Goal: Task Accomplishment & Management: Complete application form

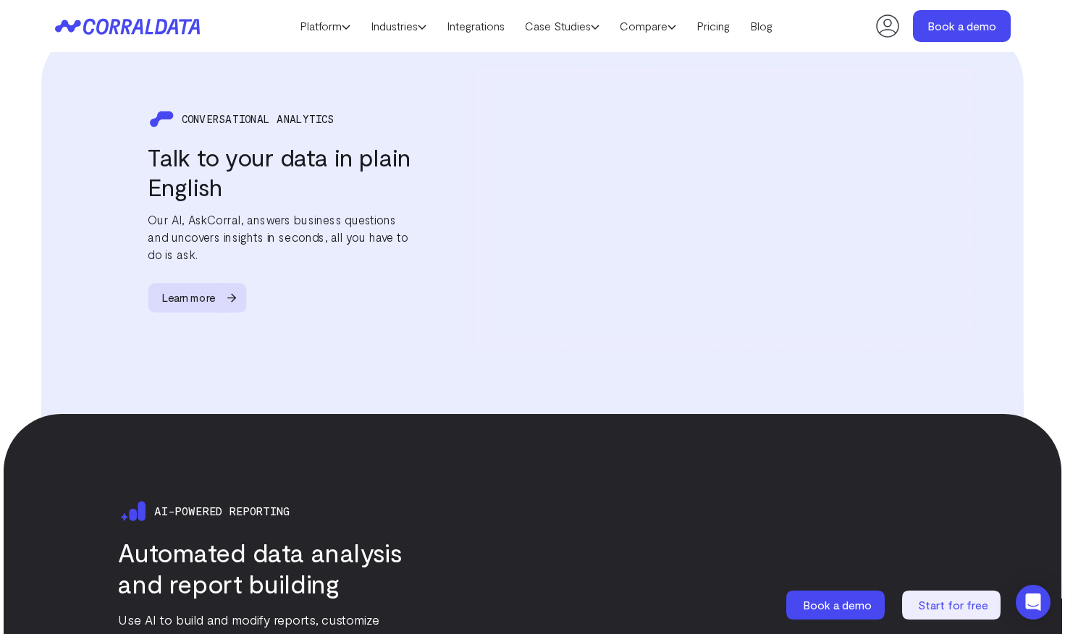
scroll to position [1434, 0]
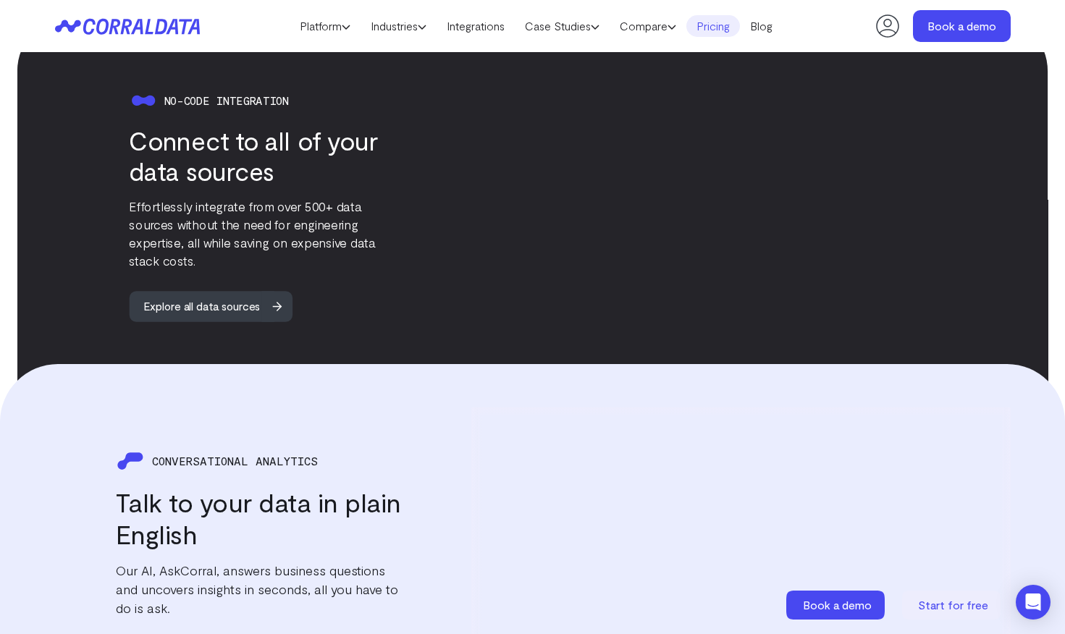
click at [712, 28] on link "Pricing" at bounding box center [713, 26] width 54 height 22
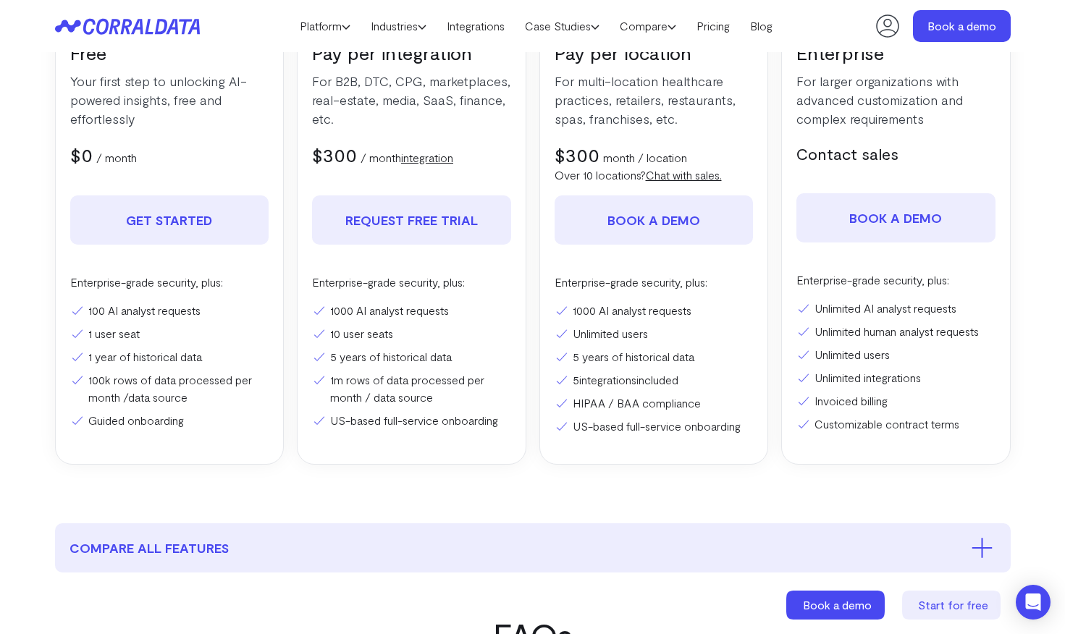
scroll to position [310, 0]
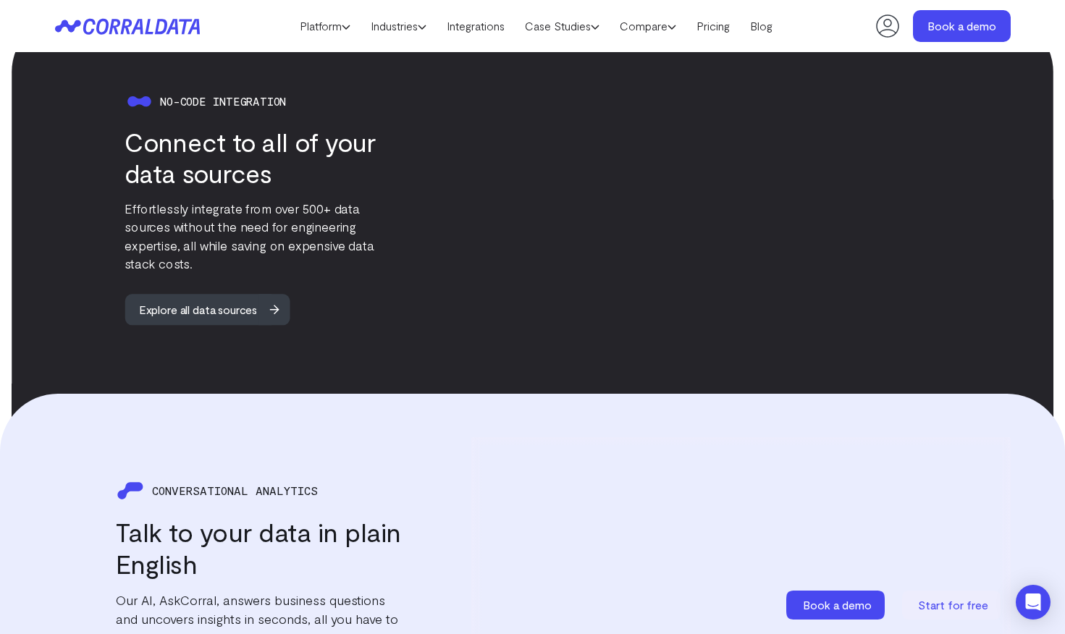
scroll to position [1434, 0]
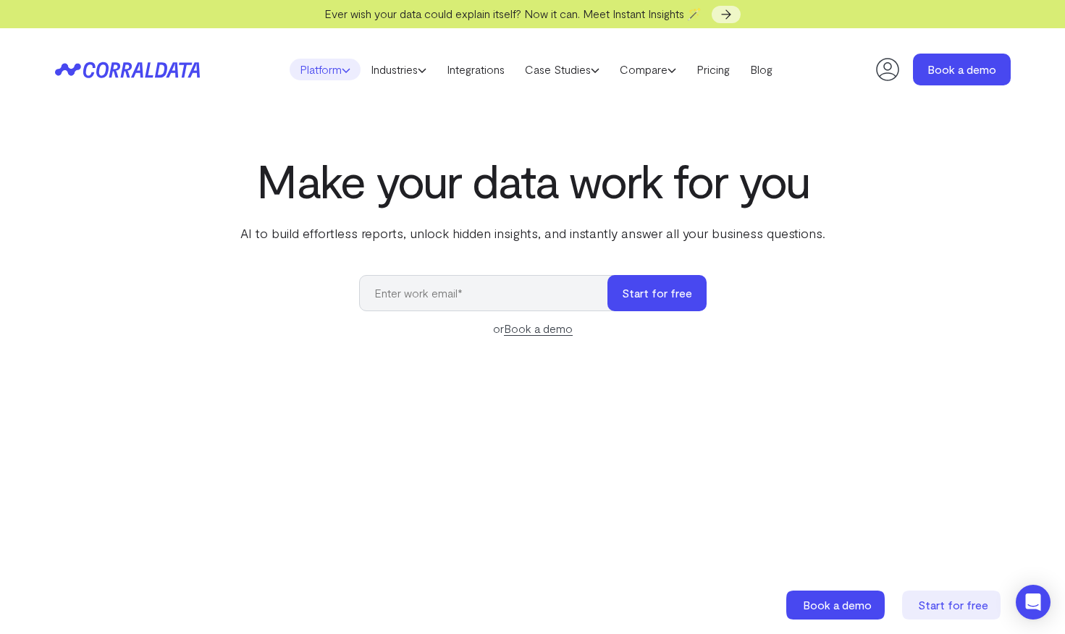
click at [290, 67] on link "Platform" at bounding box center [325, 70] width 71 height 22
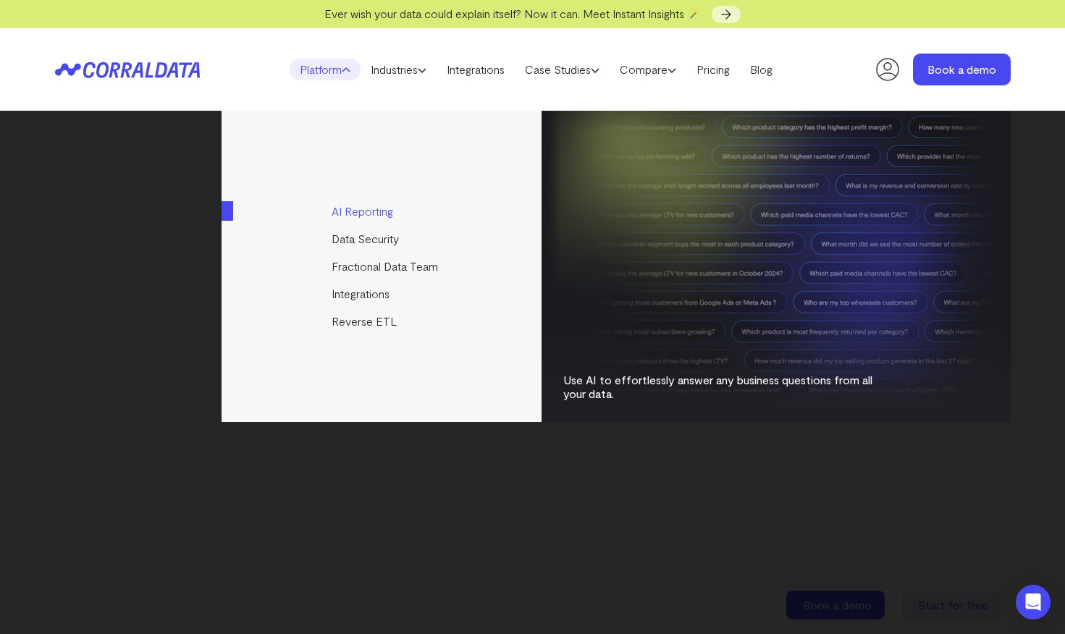
click at [373, 211] on link "AI Reporting" at bounding box center [382, 212] width 322 height 28
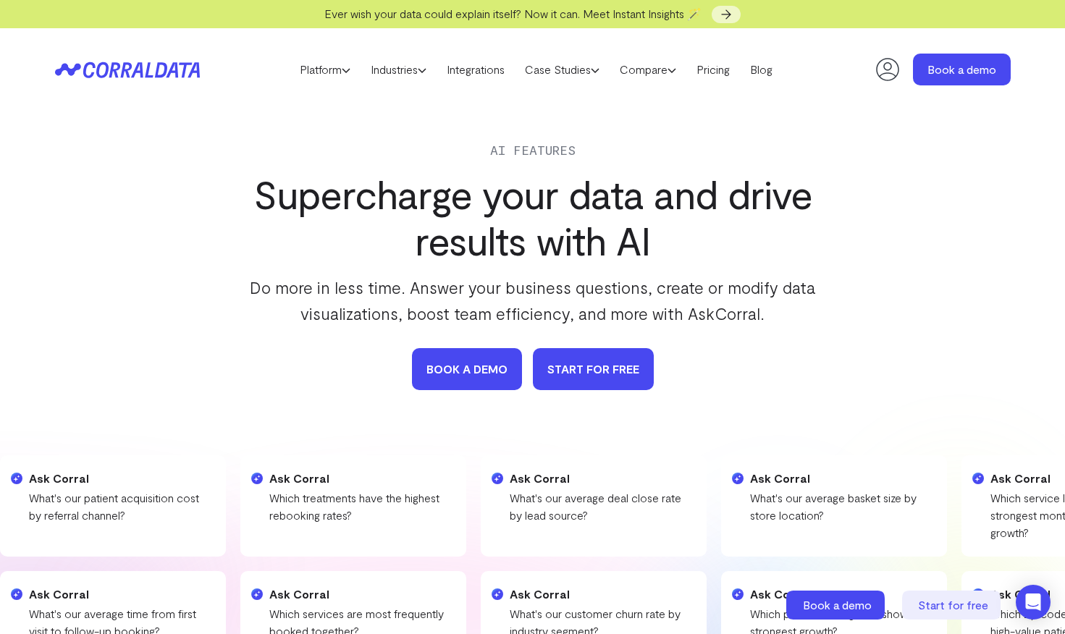
click at [558, 368] on link "START FOR FREE" at bounding box center [593, 369] width 121 height 42
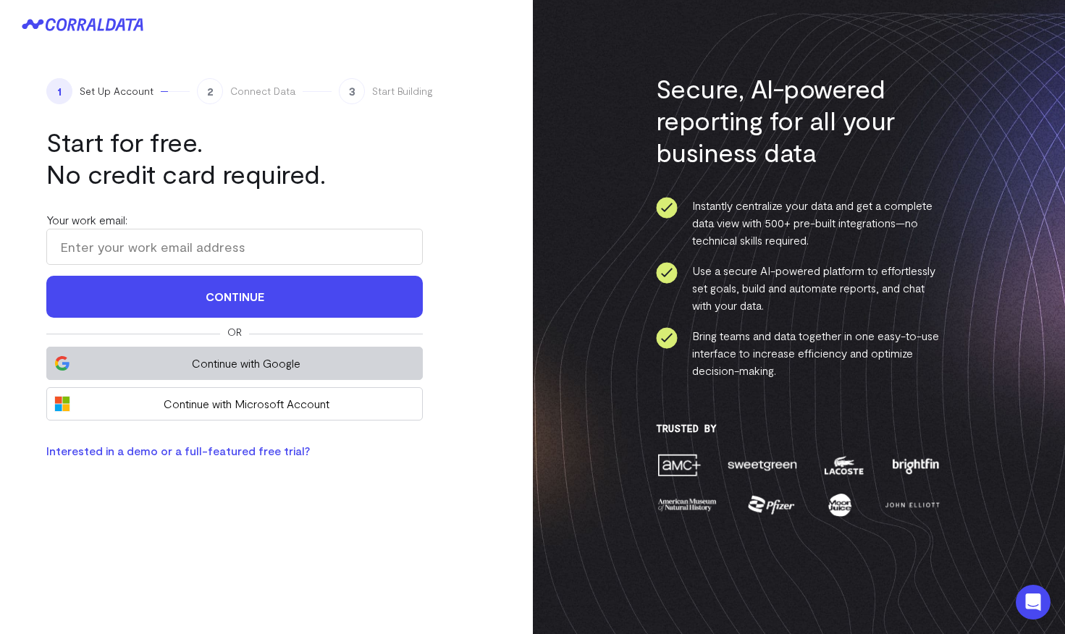
click at [258, 358] on span "Continue with Google" at bounding box center [245, 363] width 337 height 17
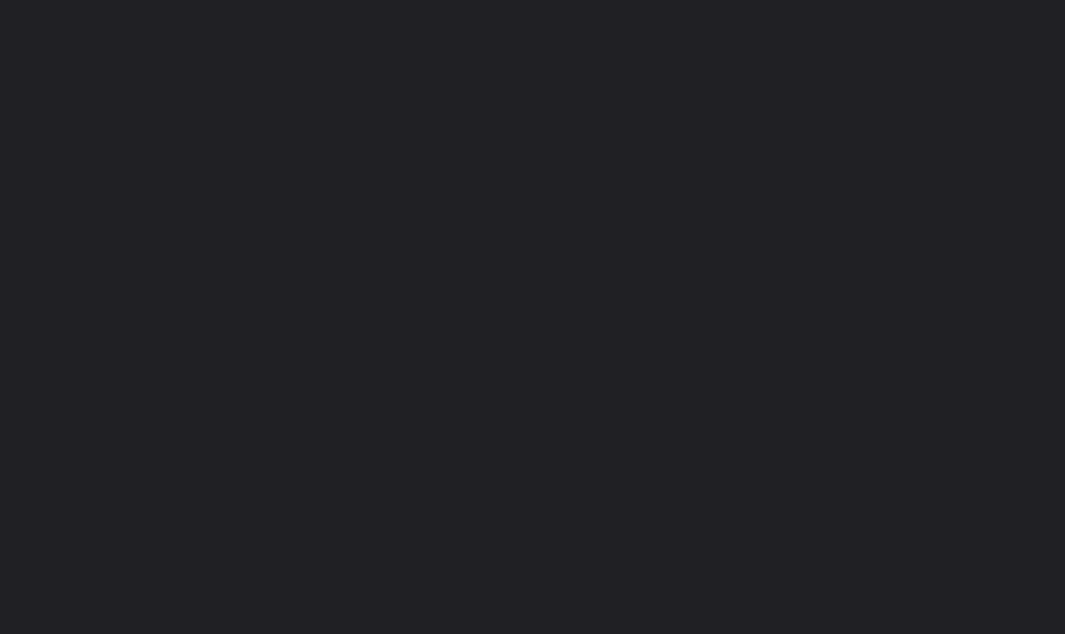
type input "[EMAIL_ADDRESS][DOMAIN_NAME]"
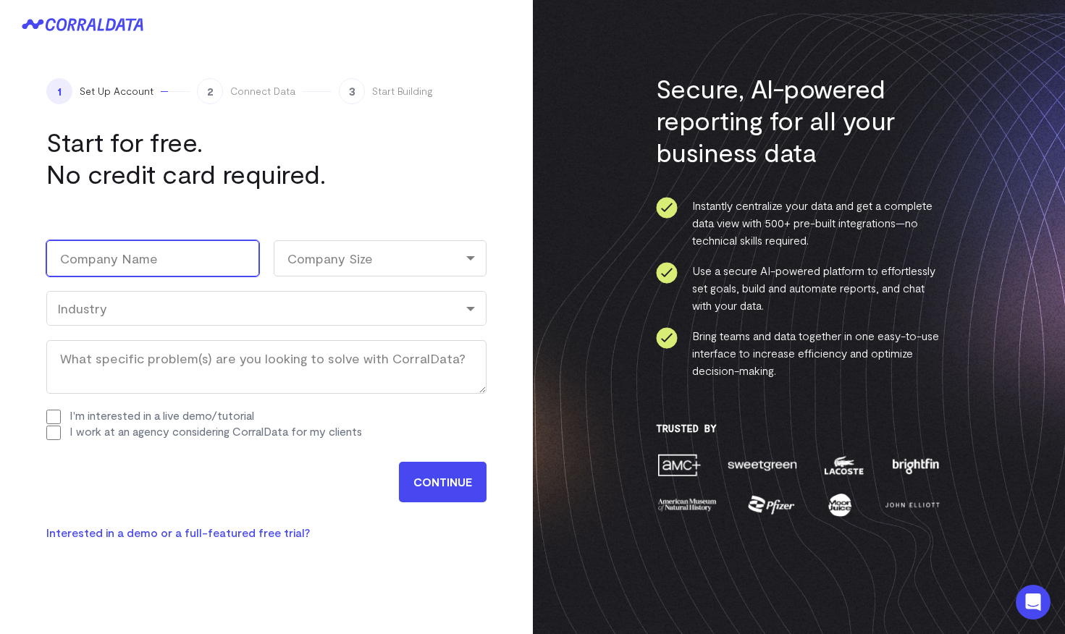
click at [180, 251] on input "Company Name (Required)" at bounding box center [152, 258] width 213 height 36
click at [155, 256] on input "Company Name (Required)" at bounding box center [152, 258] width 213 height 36
type input "Nextdoor"
click at [341, 244] on div "Company Size" at bounding box center [380, 258] width 213 height 36
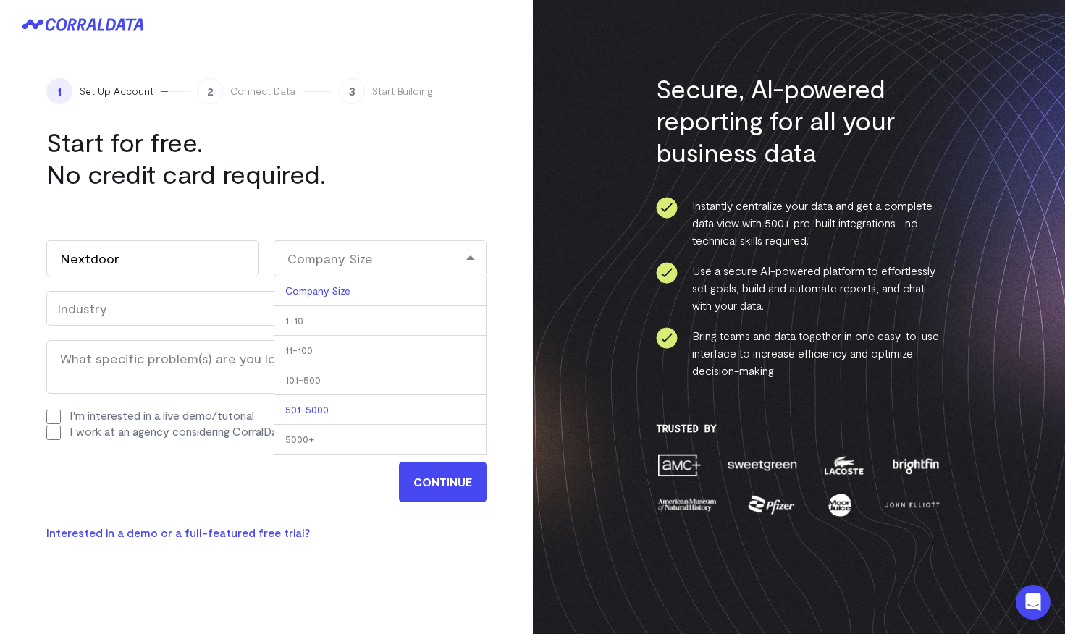
click at [342, 401] on li "501-5000" at bounding box center [380, 410] width 213 height 30
select select "501-5000"
click at [208, 310] on div "Industry" at bounding box center [266, 308] width 418 height 16
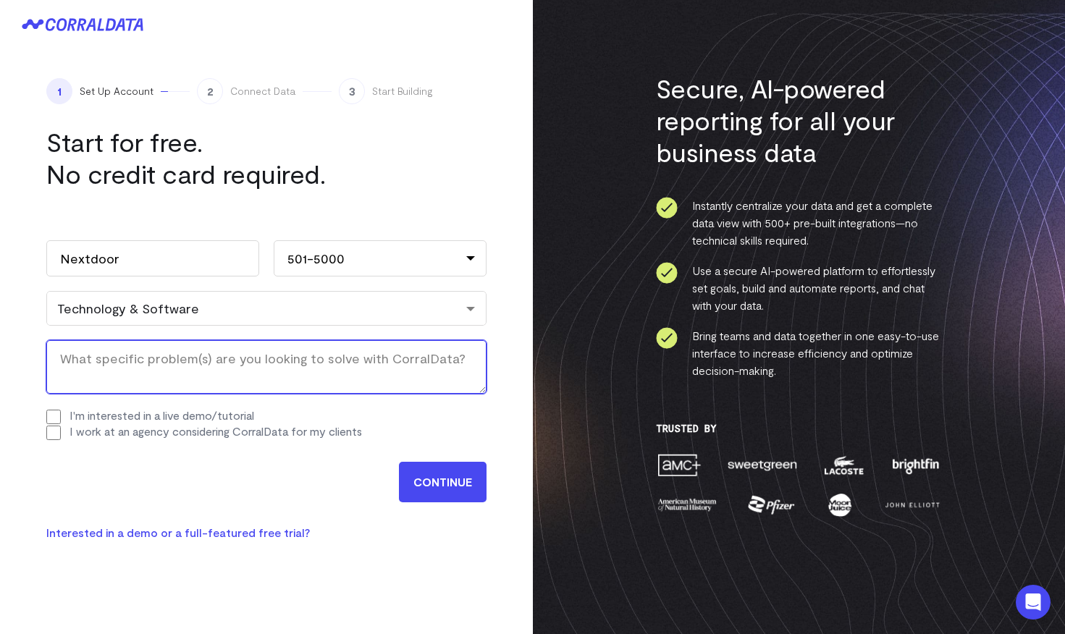
click at [139, 365] on textarea "What specific problem(s) are you looking to solve with CorralData? (Required)" at bounding box center [266, 367] width 440 height 54
type textarea "Conversat"
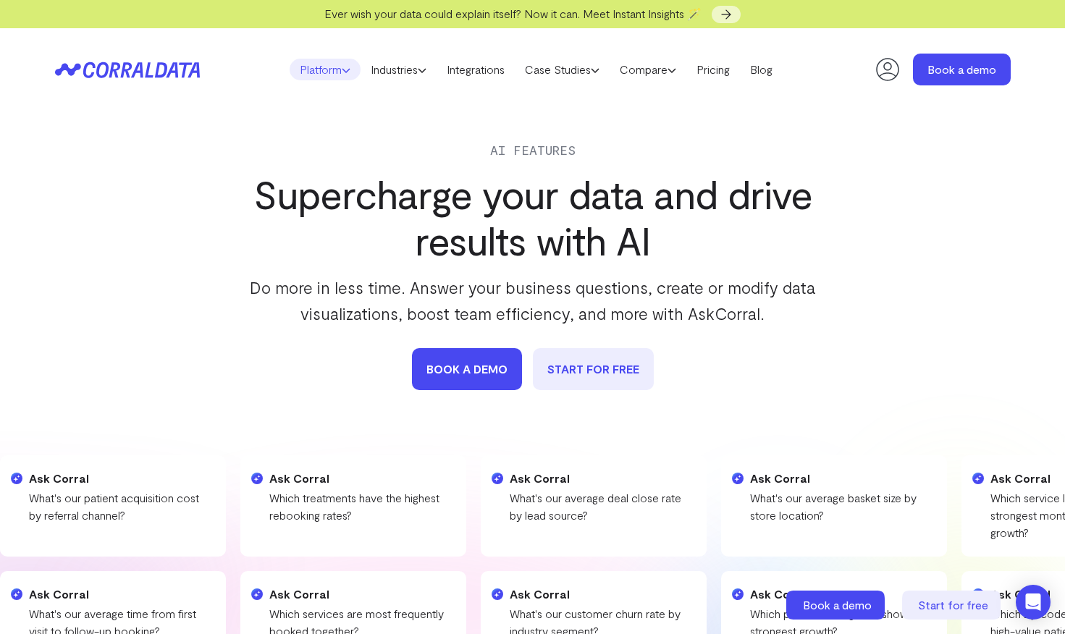
click at [328, 71] on link "Platform" at bounding box center [325, 70] width 71 height 22
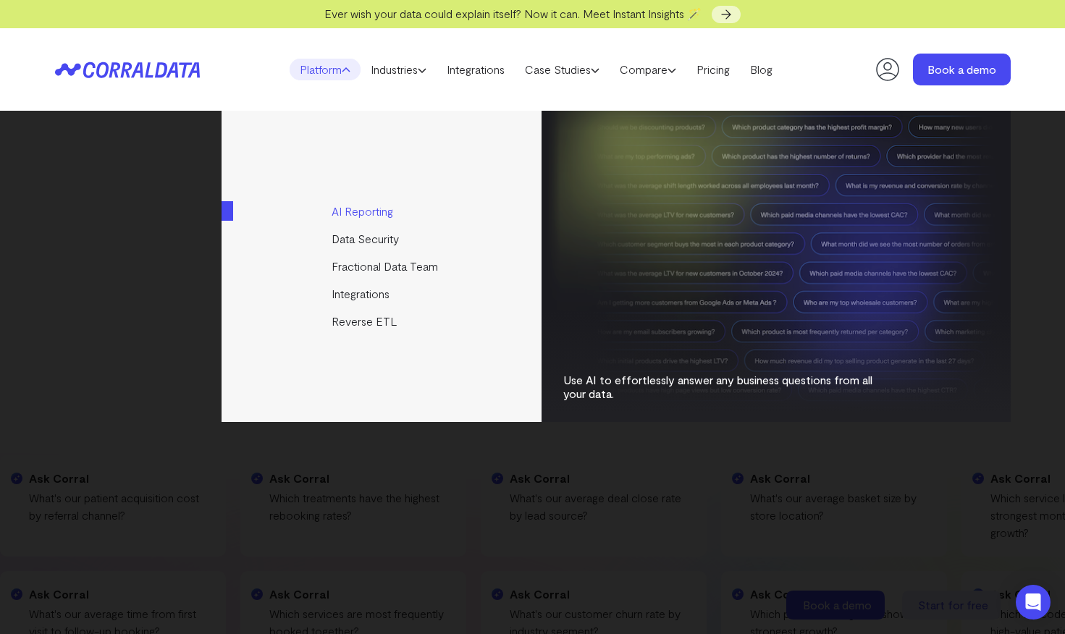
click at [373, 207] on link "AI Reporting" at bounding box center [382, 212] width 322 height 28
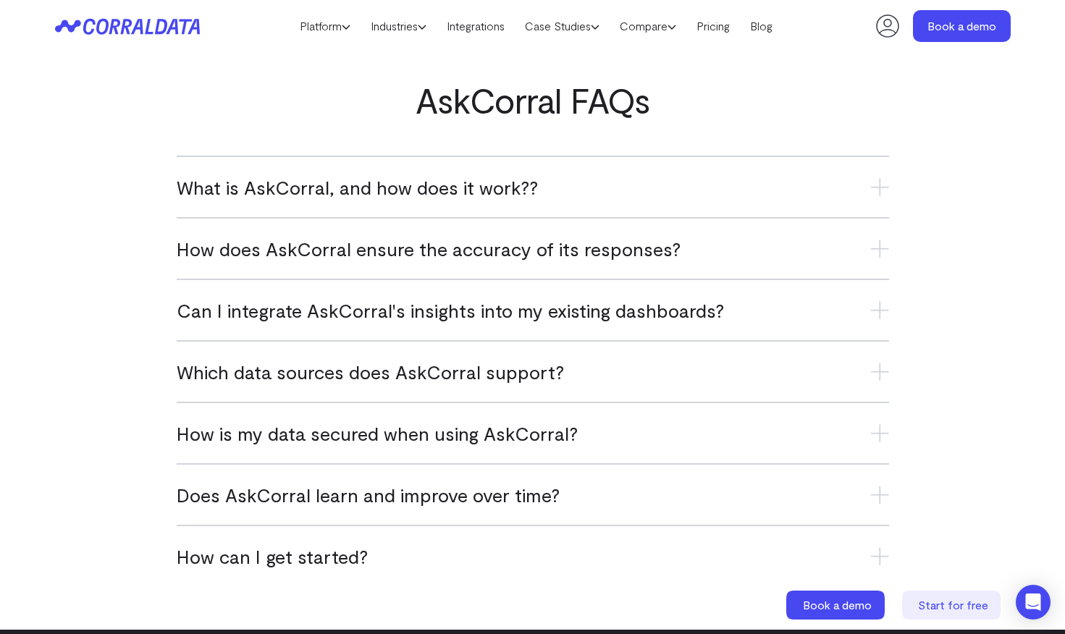
scroll to position [5783, 0]
